Goal: Check status: Check status

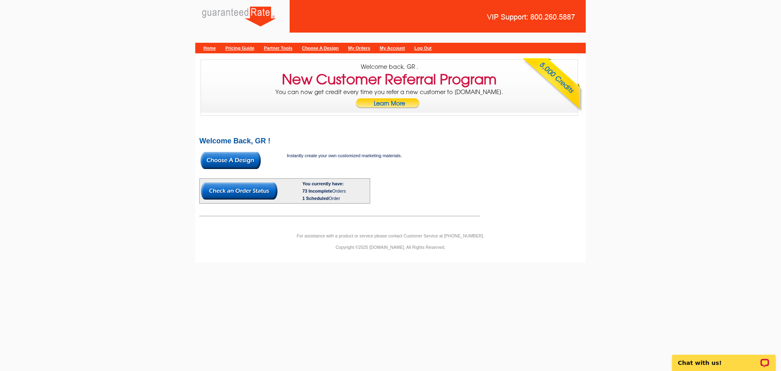
click at [370, 47] on link "My Orders" at bounding box center [359, 48] width 22 height 5
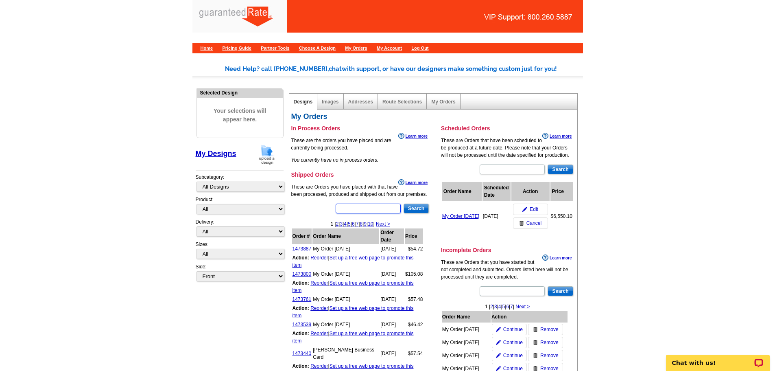
click at [358, 209] on input "text" at bounding box center [368, 208] width 65 height 10
type input "1473036"
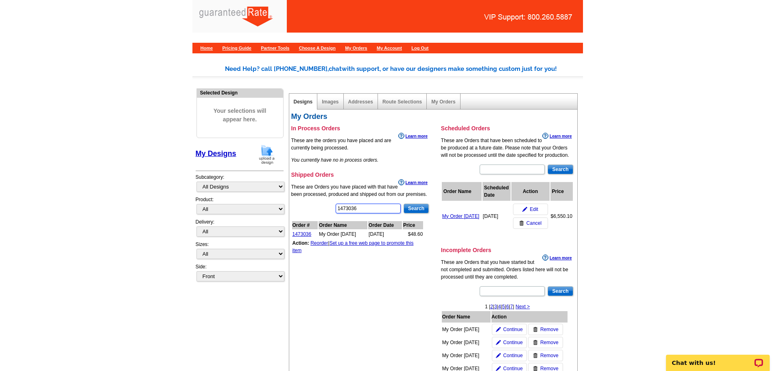
drag, startPoint x: 345, startPoint y: 207, endPoint x: 315, endPoint y: 207, distance: 29.7
click at [317, 207] on div "1473036 Search Order # Order Name Order Date Price 1473036 My Order 2025-08-13 …" at bounding box center [360, 236] width 139 height 67
click at [304, 234] on link "1473036" at bounding box center [301, 234] width 19 height 6
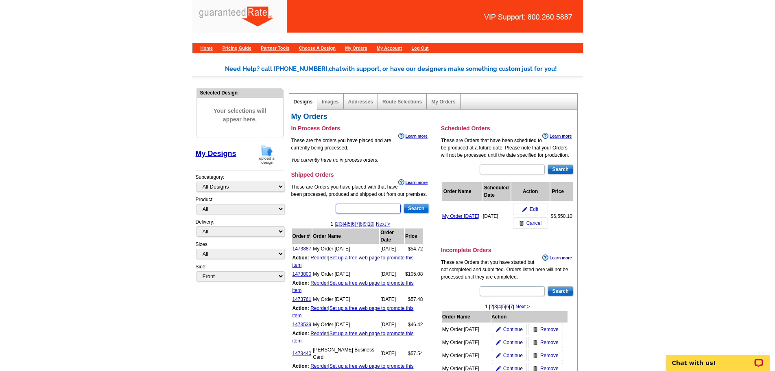
click at [360, 206] on input "text" at bounding box center [368, 208] width 65 height 10
type input "1473036"
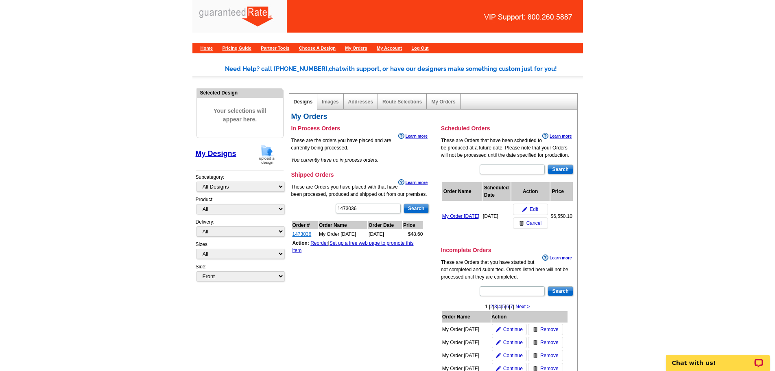
click at [298, 233] on link "1473036" at bounding box center [301, 234] width 19 height 6
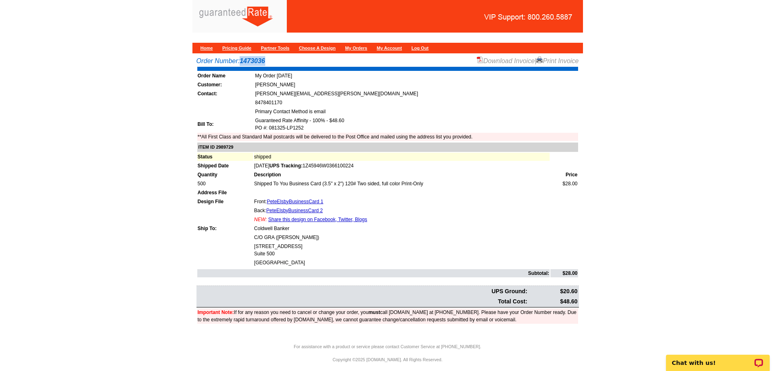
drag, startPoint x: 273, startPoint y: 58, endPoint x: 243, endPoint y: 63, distance: 30.9
click at [243, 63] on div "Order Number: 1473036 Download Invoice | Print Invoice" at bounding box center [387, 61] width 382 height 10
copy strong "1473036"
click at [73, 192] on main "Order Number: 1473036 Download Invoice | Print Invoice Order Name My Order 2025…" at bounding box center [387, 197] width 775 height 291
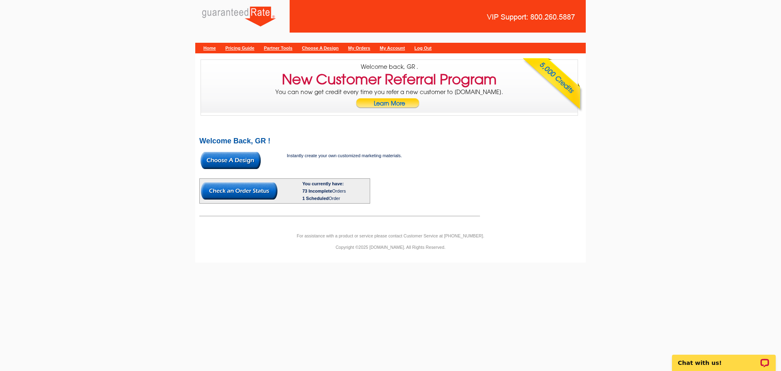
click at [370, 49] on link "My Orders" at bounding box center [359, 48] width 22 height 5
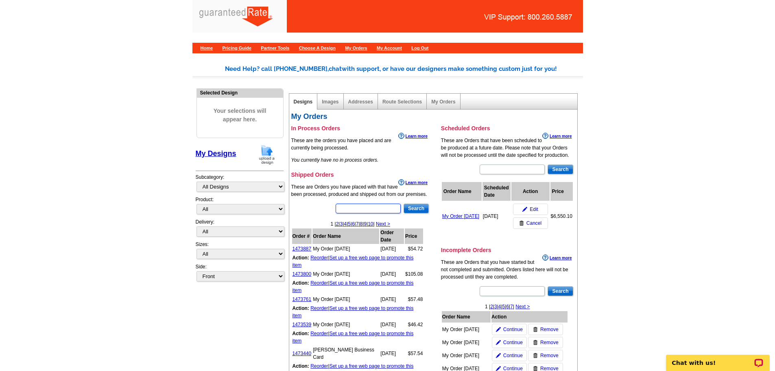
click at [350, 207] on input "text" at bounding box center [368, 208] width 65 height 10
type input "1473034"
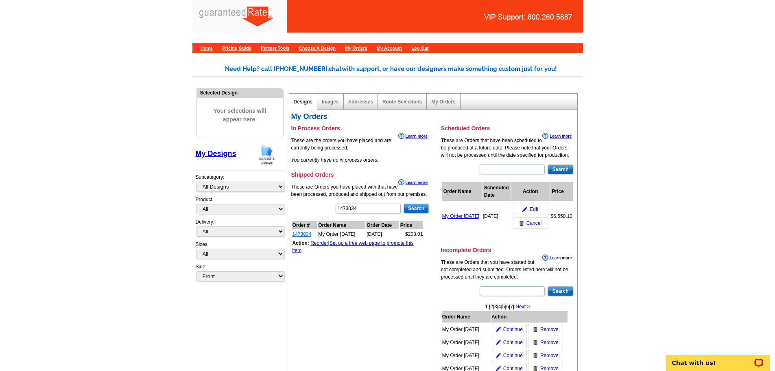
click at [310, 234] on link "1473034" at bounding box center [301, 234] width 19 height 6
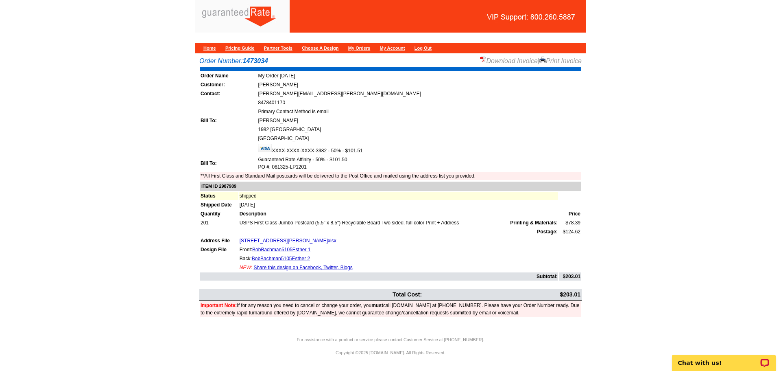
click at [261, 60] on strong "1473034" at bounding box center [255, 60] width 25 height 7
copy strong "1473034"
click at [504, 61] on link "Download Invoice" at bounding box center [509, 60] width 58 height 7
click at [209, 48] on link "Home" at bounding box center [209, 48] width 13 height 5
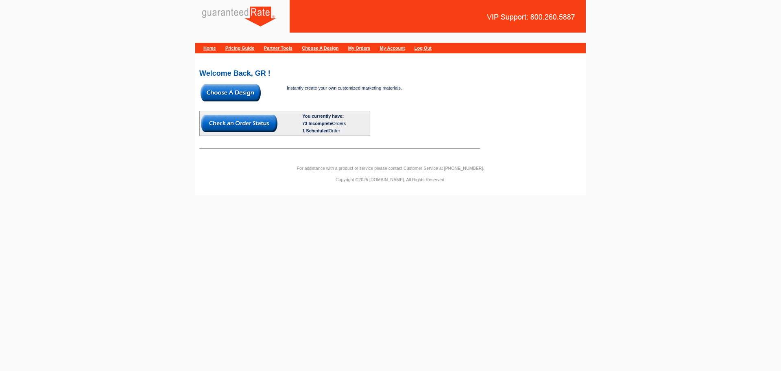
click at [370, 47] on link "My Orders" at bounding box center [359, 48] width 22 height 5
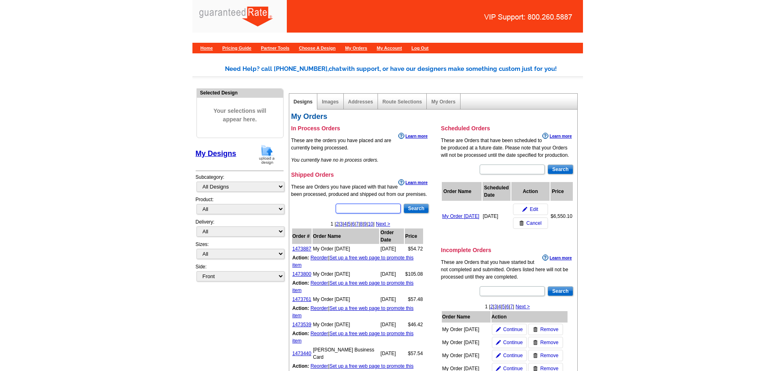
click at [353, 210] on input "text" at bounding box center [368, 208] width 65 height 10
type input "1473132"
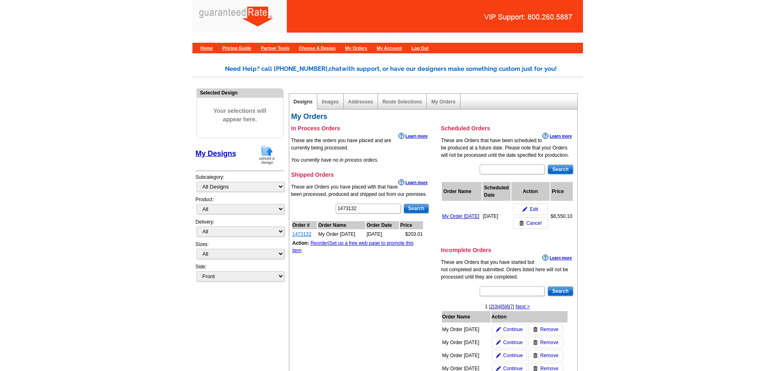
click at [303, 236] on link "1473132" at bounding box center [301, 234] width 19 height 6
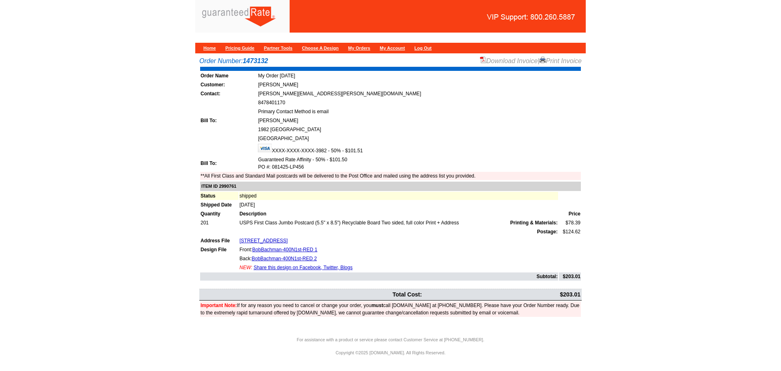
click at [499, 61] on link "Download Invoice" at bounding box center [509, 60] width 58 height 7
click at [370, 48] on link "My Orders" at bounding box center [359, 48] width 22 height 5
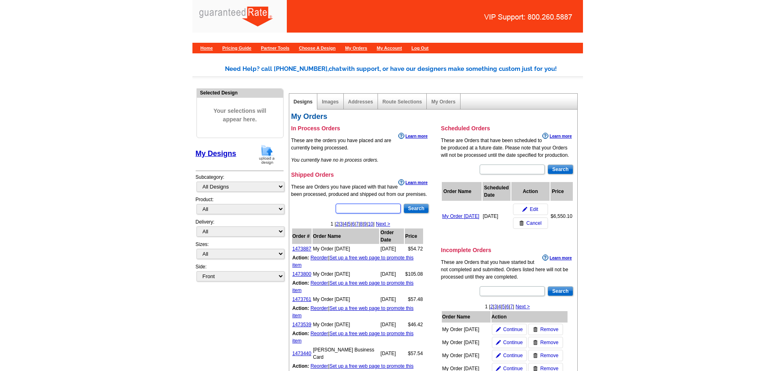
click at [356, 209] on input "text" at bounding box center [368, 208] width 65 height 10
type input "1473035"
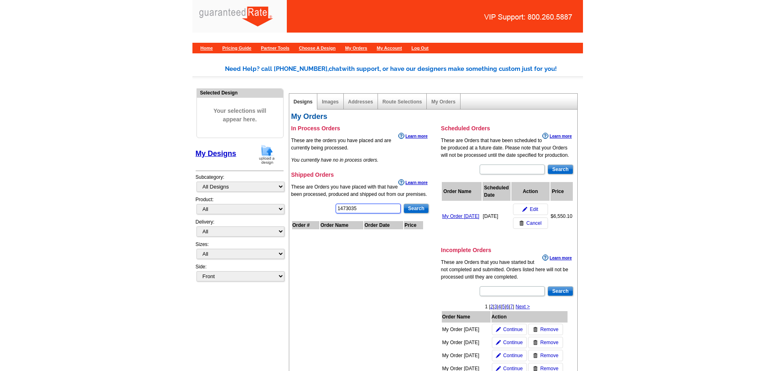
click at [377, 207] on input "1473035" at bounding box center [368, 208] width 65 height 10
type input "1473034"
click at [298, 234] on link "1473034" at bounding box center [301, 234] width 19 height 6
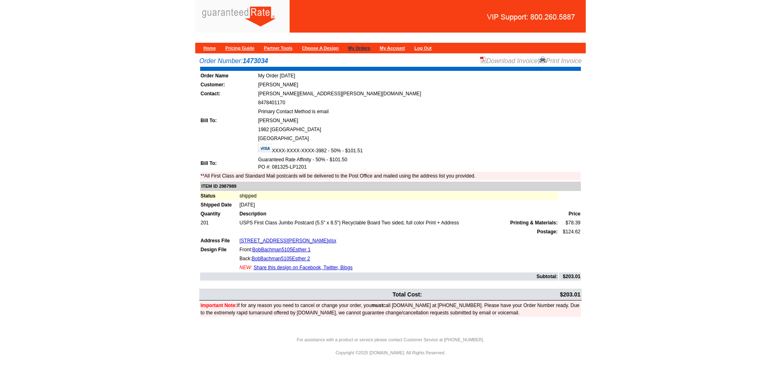
click at [370, 49] on link "My Orders" at bounding box center [359, 48] width 22 height 5
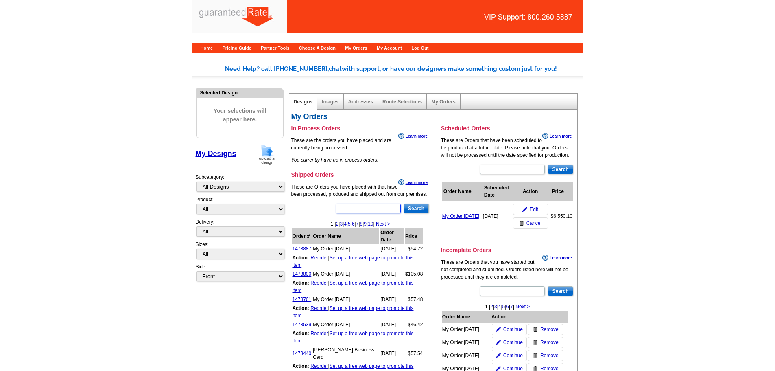
click at [358, 210] on input "text" at bounding box center [368, 208] width 65 height 10
type input "1473036"
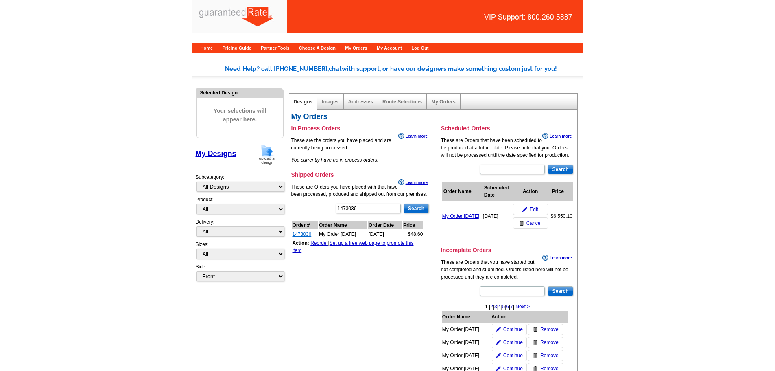
click at [308, 233] on link "1473036" at bounding box center [301, 234] width 19 height 6
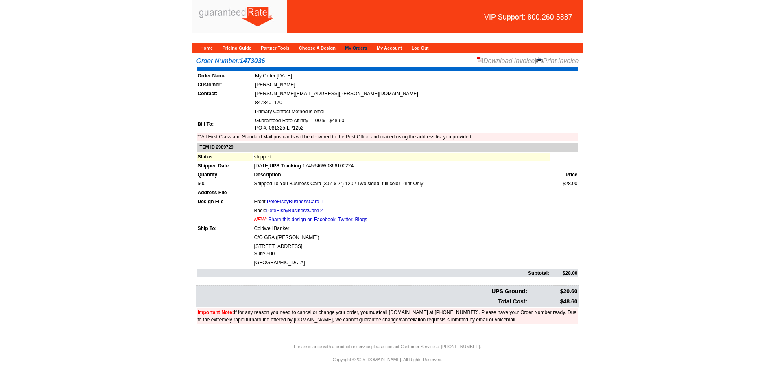
click at [367, 48] on link "My Orders" at bounding box center [356, 48] width 22 height 5
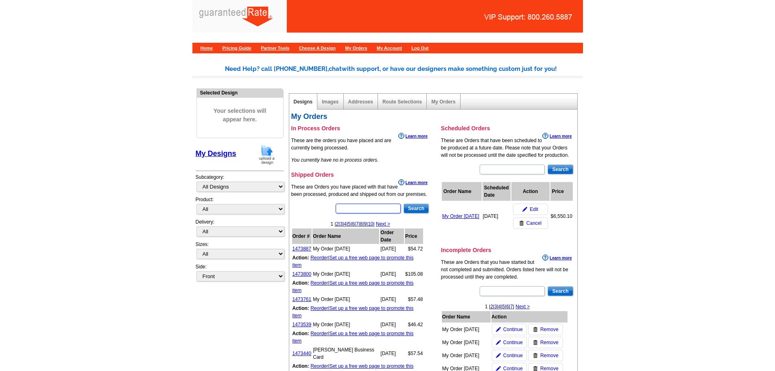
click at [349, 207] on input "text" at bounding box center [368, 208] width 65 height 10
type input "1473132"
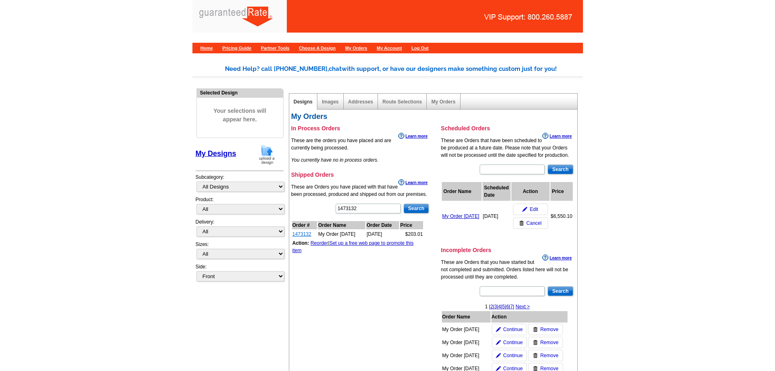
click at [303, 233] on link "1473132" at bounding box center [301, 234] width 19 height 6
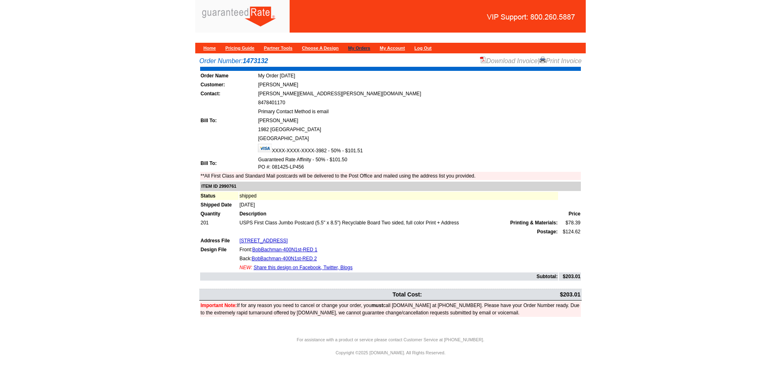
click at [370, 48] on link "My Orders" at bounding box center [359, 48] width 22 height 5
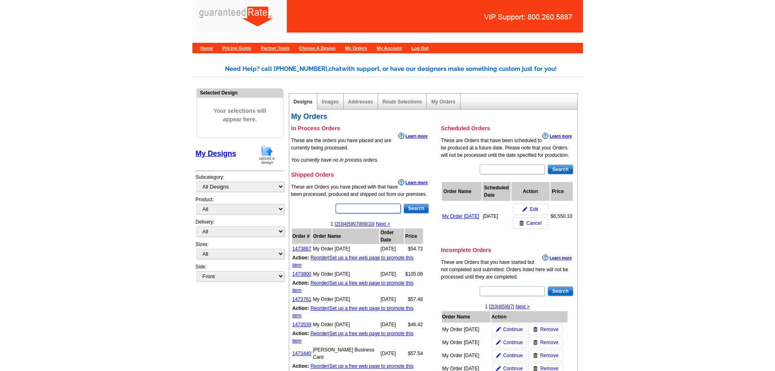
click at [370, 208] on input "text" at bounding box center [368, 208] width 65 height 10
type input "1473133"
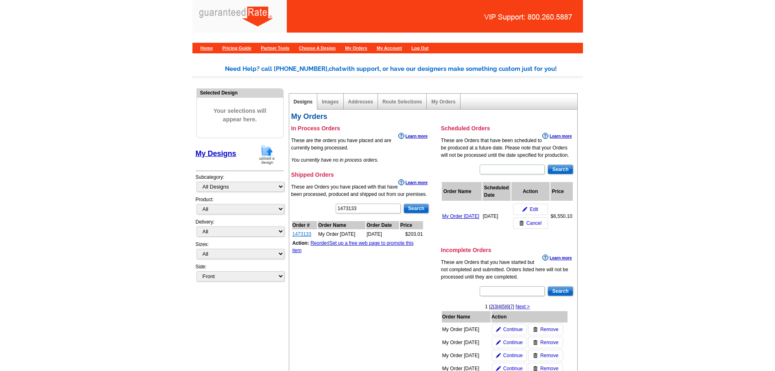
click at [303, 236] on link "1473133" at bounding box center [301, 234] width 19 height 6
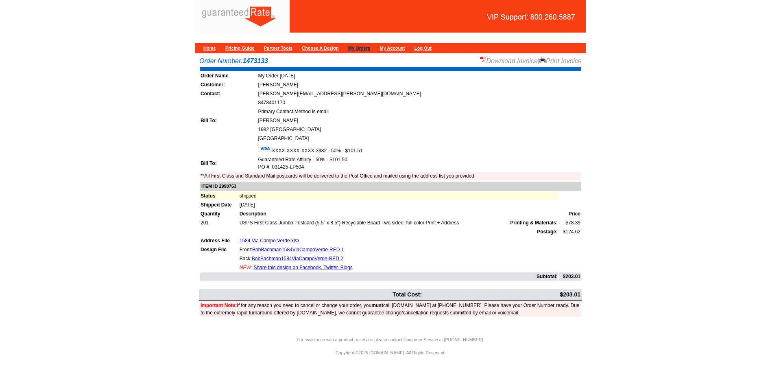
click at [370, 48] on link "My Orders" at bounding box center [359, 48] width 22 height 5
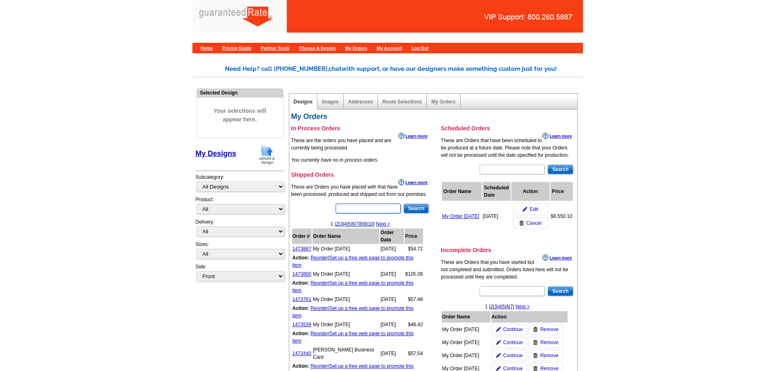
click at [352, 209] on input "text" at bounding box center [368, 208] width 65 height 10
paste input "1473133"
type input "1473133"
click at [418, 210] on input "Search" at bounding box center [416, 208] width 25 height 10
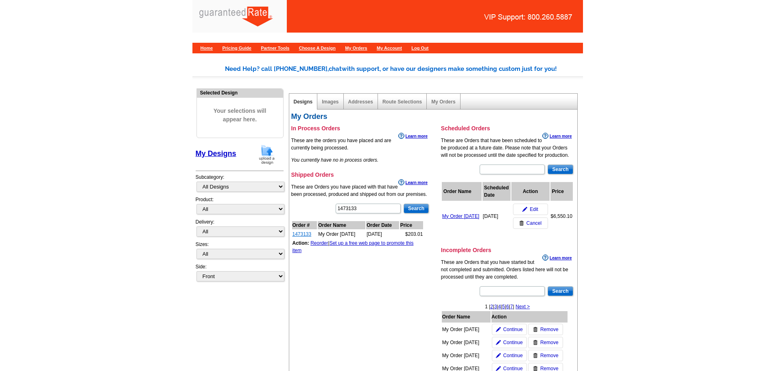
click at [297, 235] on link "1473133" at bounding box center [301, 234] width 19 height 6
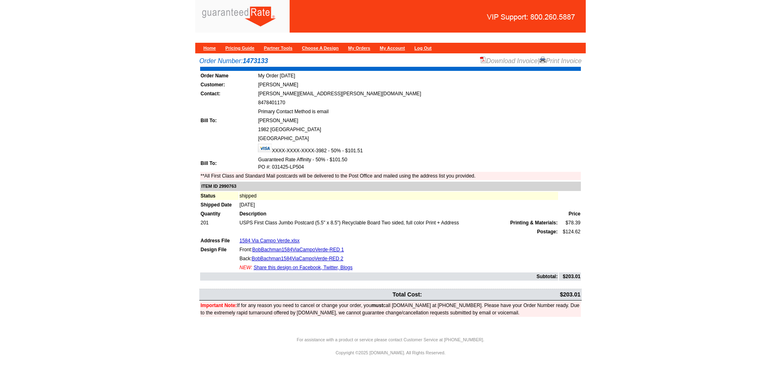
click at [325, 158] on td "Guaranteed Rate Affinity - 50% - $101.50 PO #: 031425-LP504" at bounding box center [418, 162] width 323 height 15
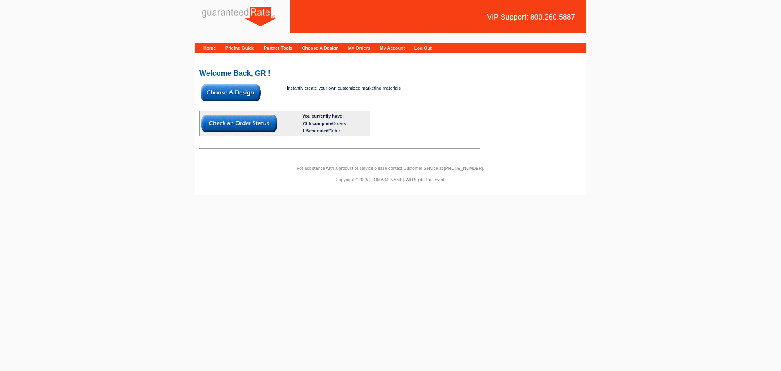
click at [370, 49] on link "My Orders" at bounding box center [359, 48] width 22 height 5
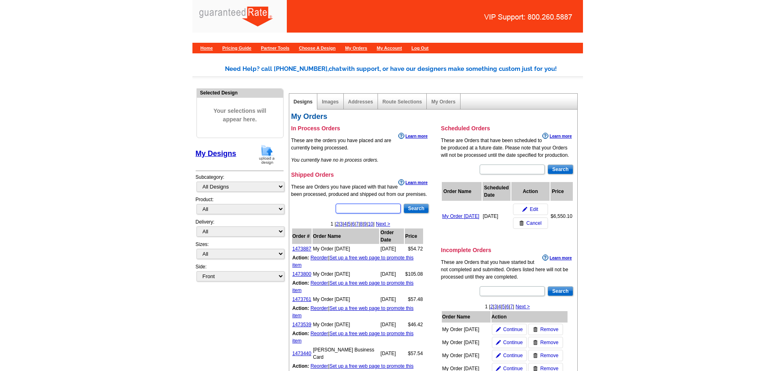
click at [373, 209] on input "text" at bounding box center [368, 208] width 65 height 10
type input "1473539"
click at [409, 209] on input "Search" at bounding box center [416, 208] width 25 height 10
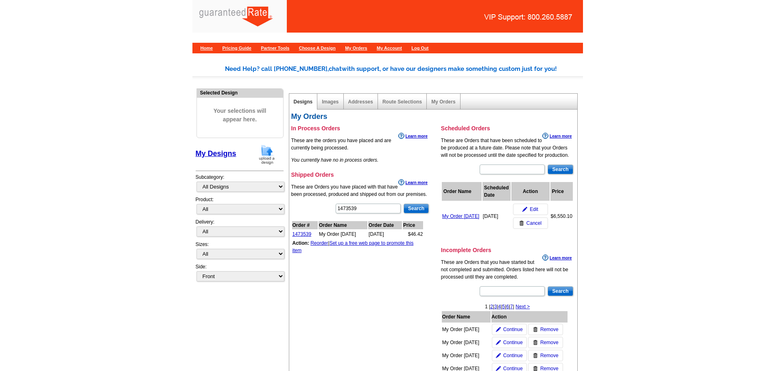
click at [301, 237] on td "1473539" at bounding box center [305, 234] width 26 height 8
click at [302, 234] on link "1473539" at bounding box center [301, 234] width 19 height 6
